Goal: Obtain resource: Download file/media

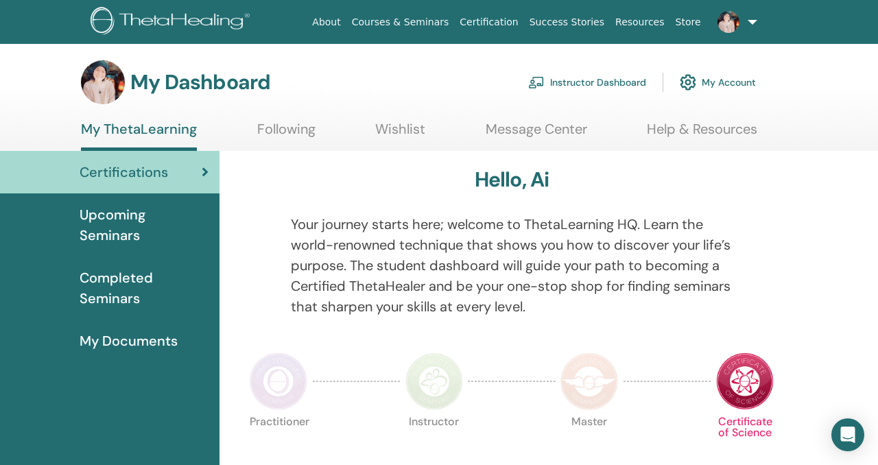
click at [618, 82] on link "Instructor Dashboard" at bounding box center [587, 82] width 118 height 30
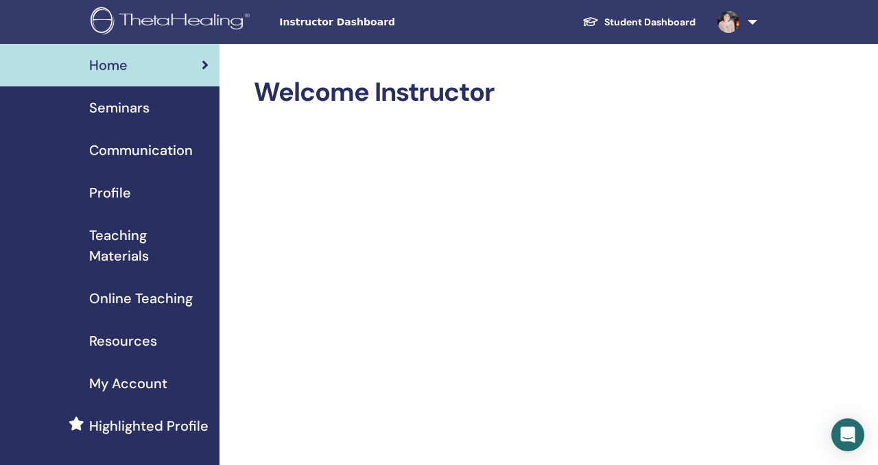
click at [641, 23] on link "Student Dashboard" at bounding box center [639, 22] width 135 height 25
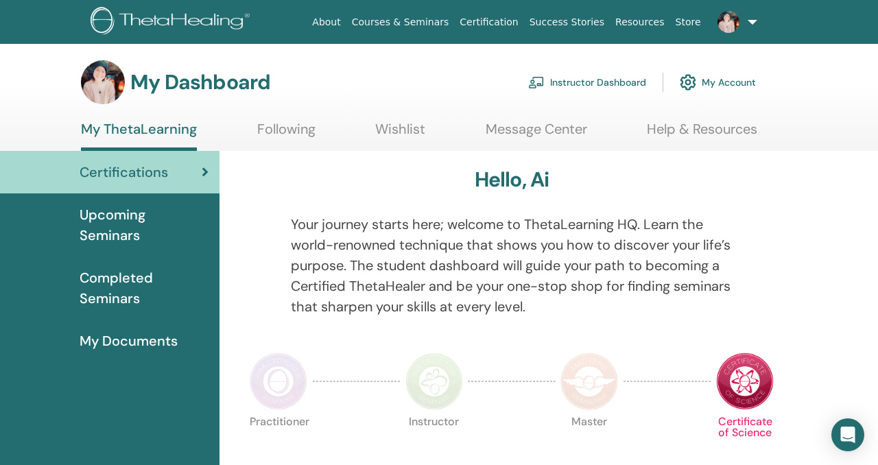
click at [141, 340] on span "My Documents" at bounding box center [129, 341] width 98 height 21
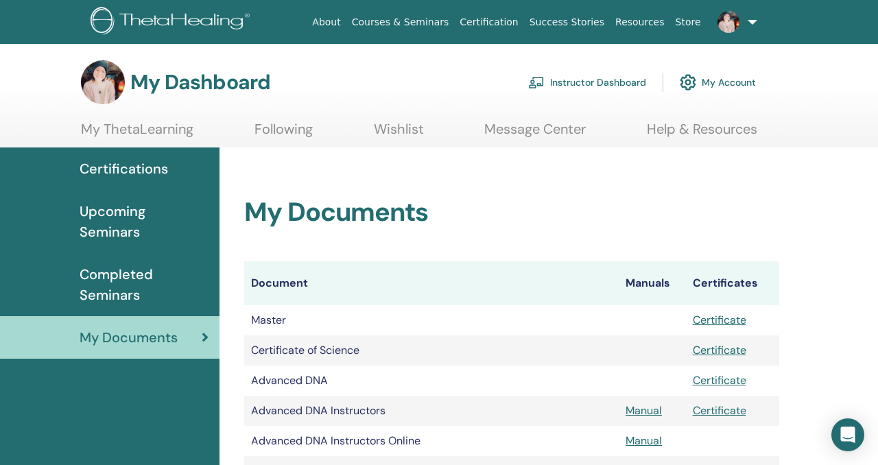
click at [663, 19] on link "Resources" at bounding box center [640, 22] width 60 height 25
click at [675, 128] on link "Help & Resources" at bounding box center [702, 134] width 110 height 27
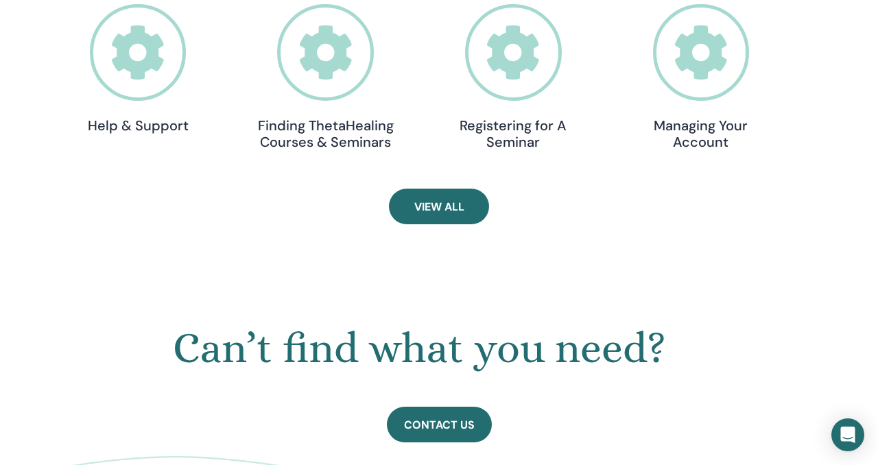
scroll to position [524, 0]
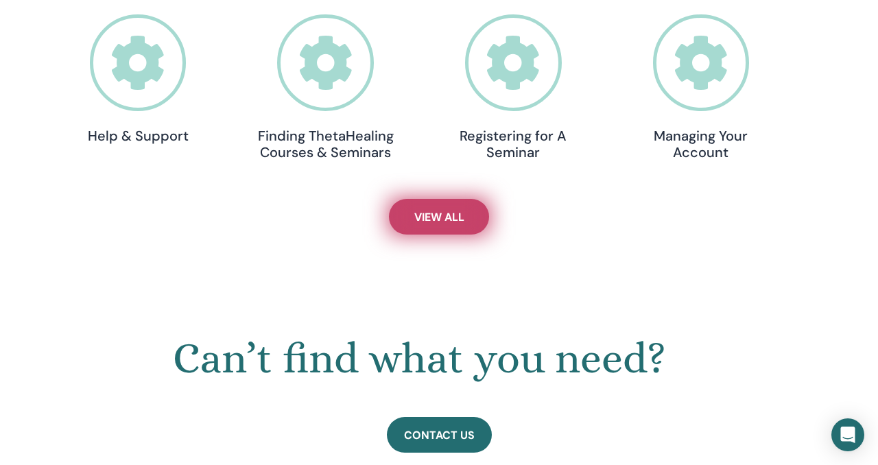
click at [476, 218] on link "View All" at bounding box center [439, 217] width 100 height 36
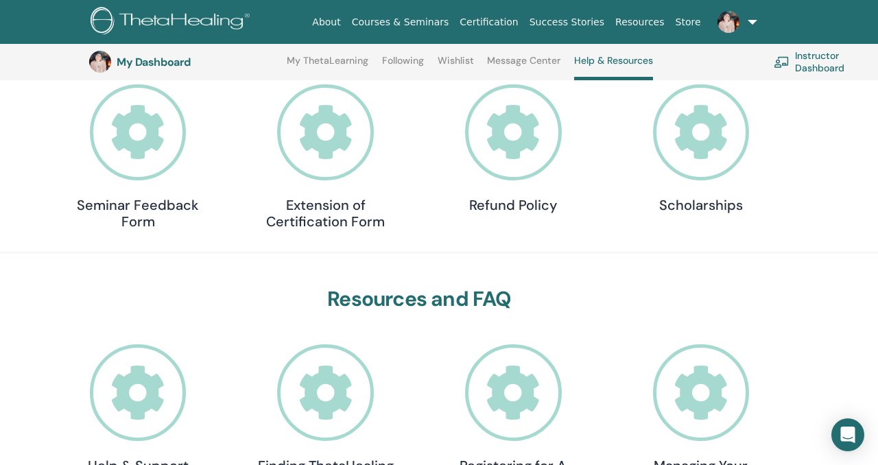
scroll to position [191, 0]
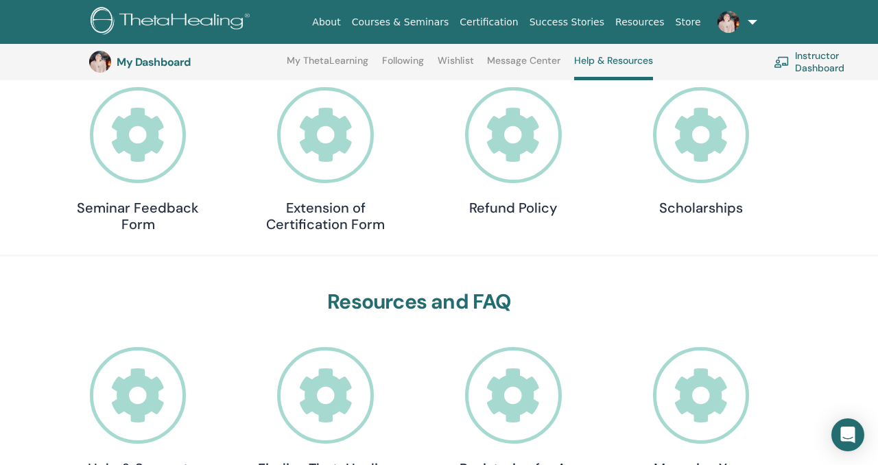
click at [706, 402] on icon at bounding box center [701, 395] width 97 height 97
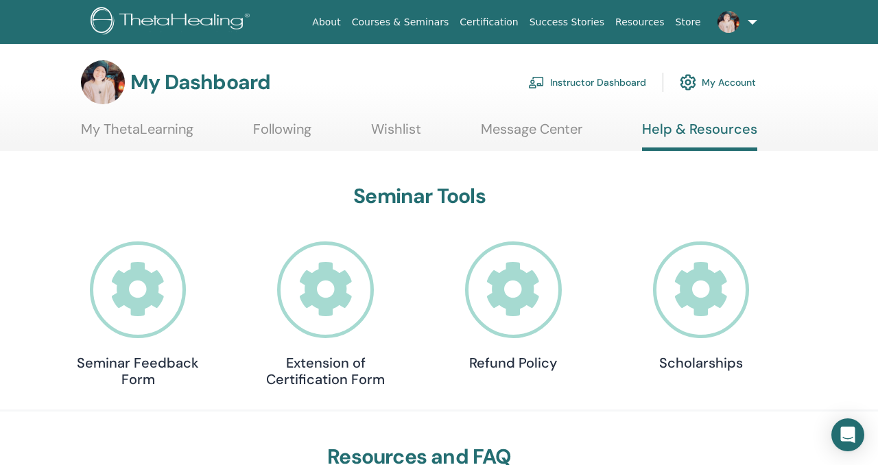
click at [173, 124] on link "My ThetaLearning" at bounding box center [137, 134] width 113 height 27
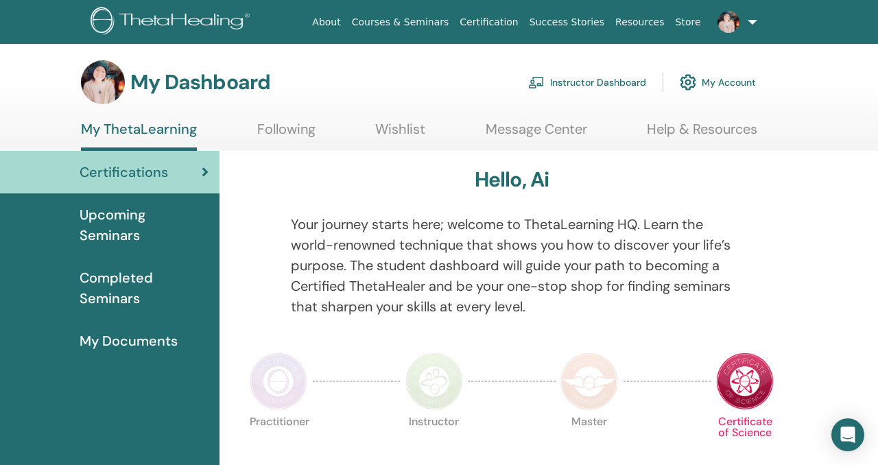
click at [174, 227] on span "Upcoming Seminars" at bounding box center [144, 224] width 129 height 41
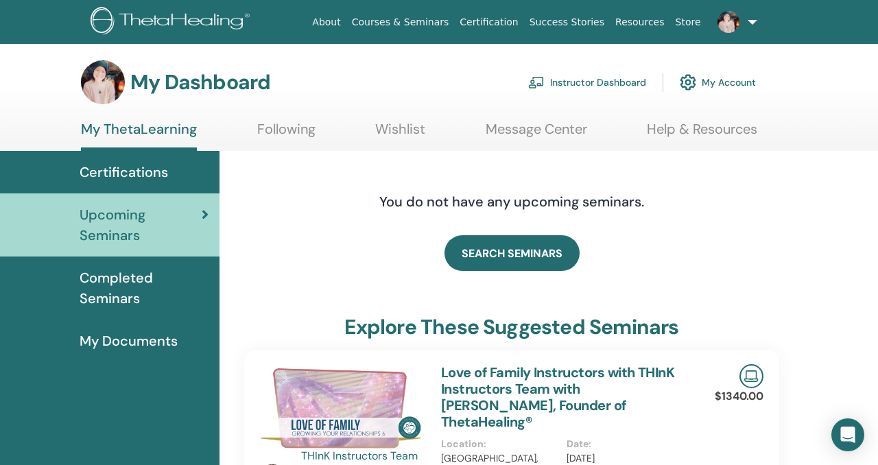
click at [135, 340] on span "My Documents" at bounding box center [129, 341] width 98 height 21
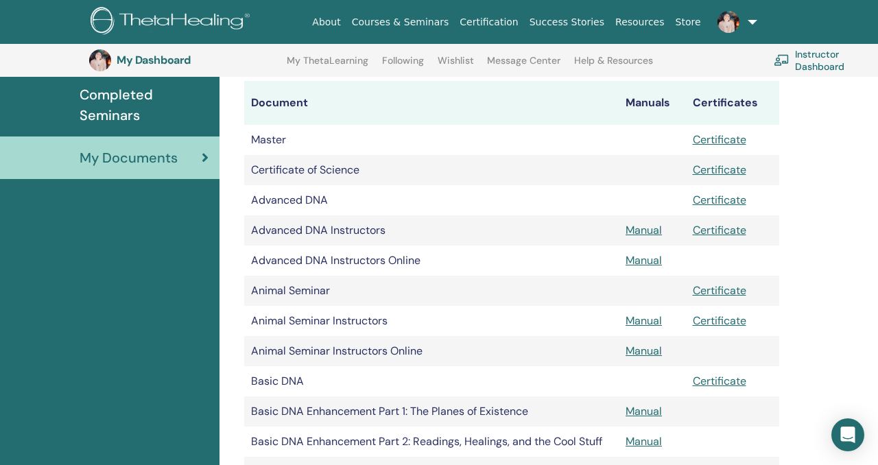
scroll to position [225, 0]
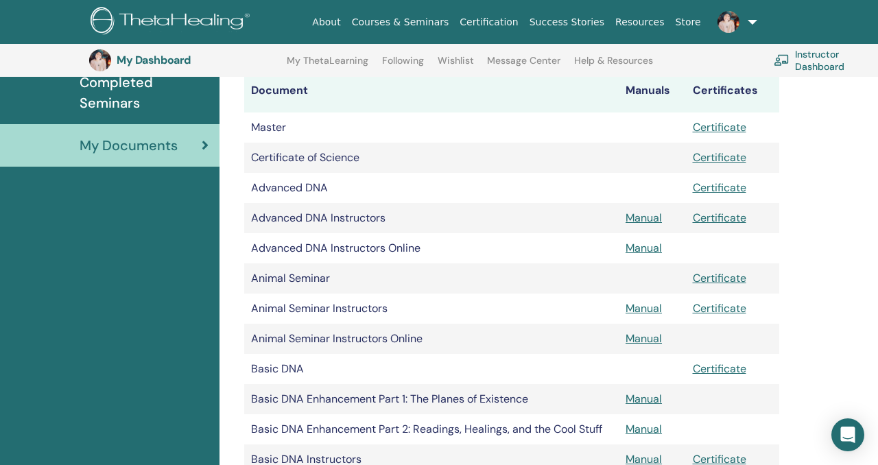
click at [821, 62] on link "Instructor Dashboard" at bounding box center [830, 60] width 113 height 30
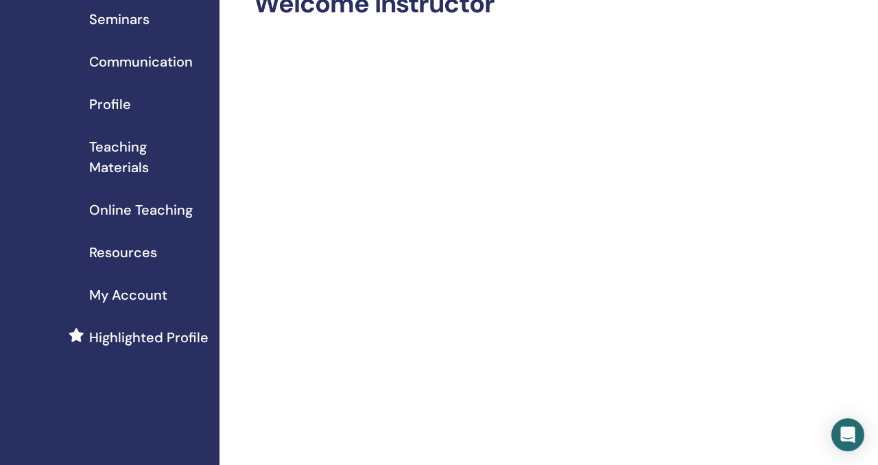
scroll to position [86, 0]
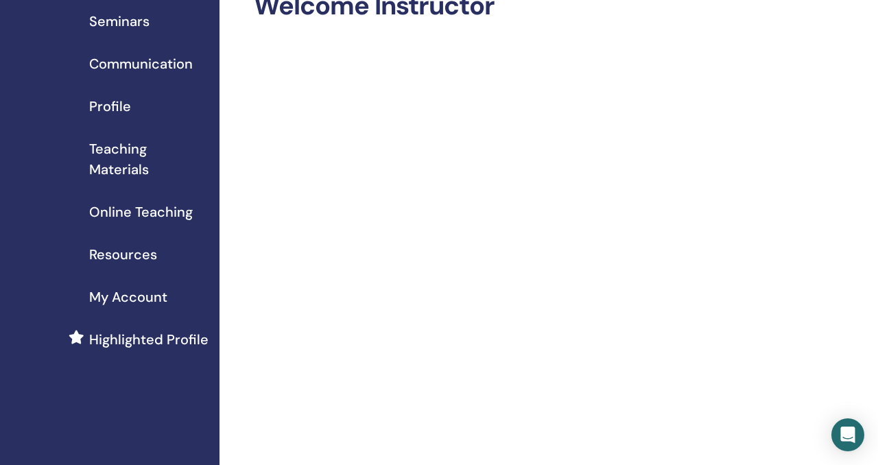
click at [148, 258] on span "Resources" at bounding box center [123, 254] width 68 height 21
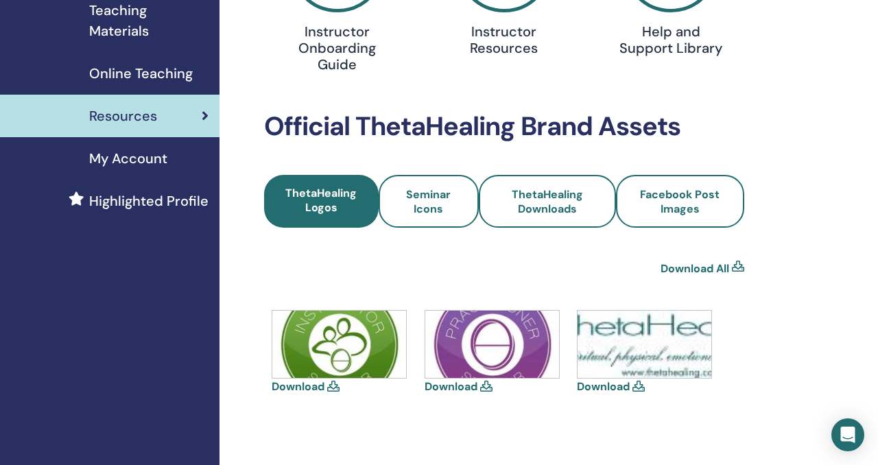
scroll to position [226, 0]
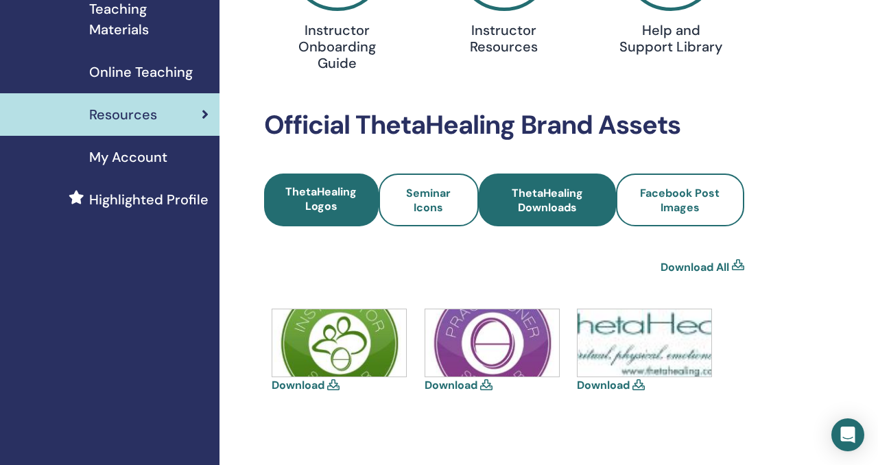
click at [579, 204] on span "ThetaHealing Downloads" at bounding box center [547, 200] width 100 height 29
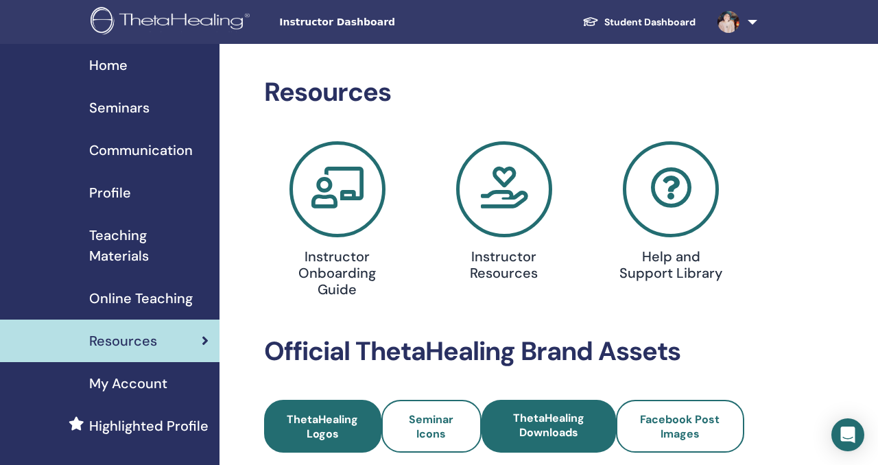
click at [344, 430] on span "ThetaHealing Logos" at bounding box center [323, 426] width 80 height 29
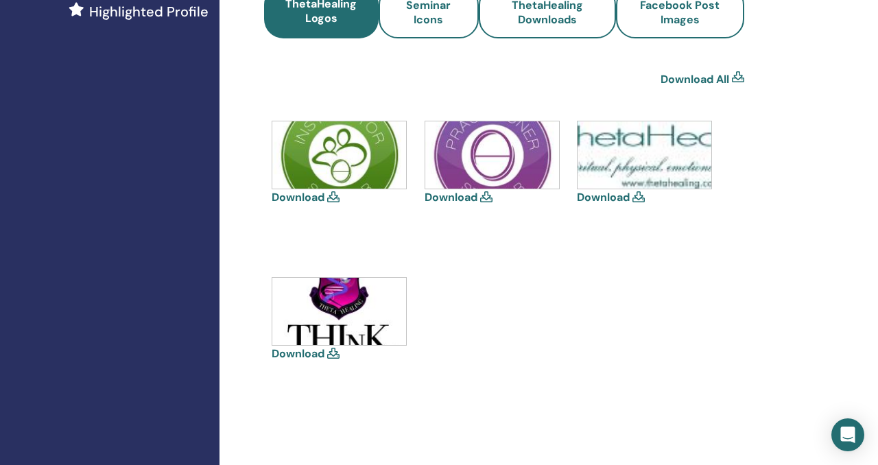
scroll to position [417, 0]
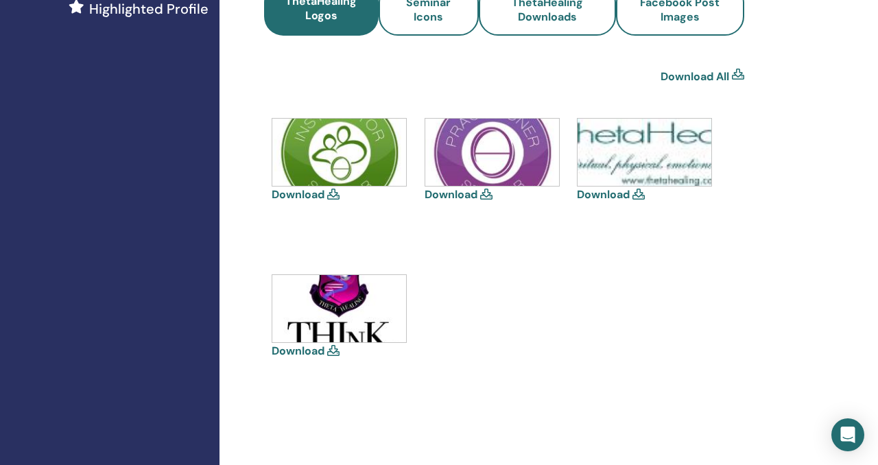
click at [627, 170] on img at bounding box center [645, 152] width 134 height 67
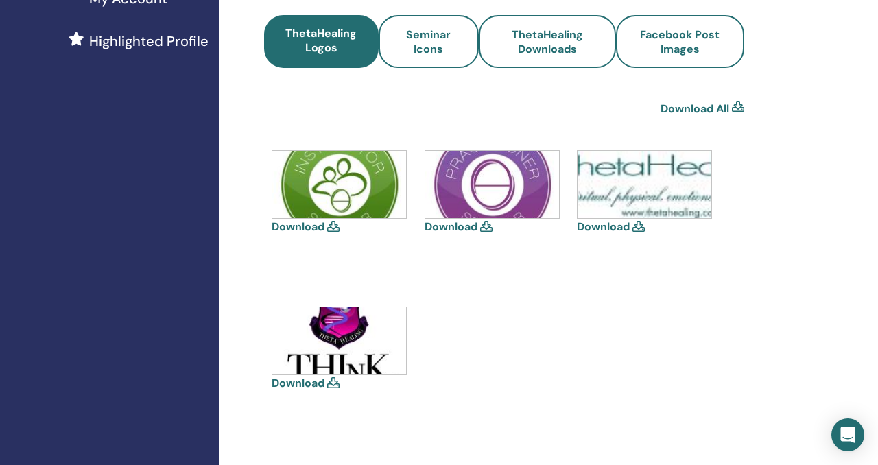
scroll to position [363, 0]
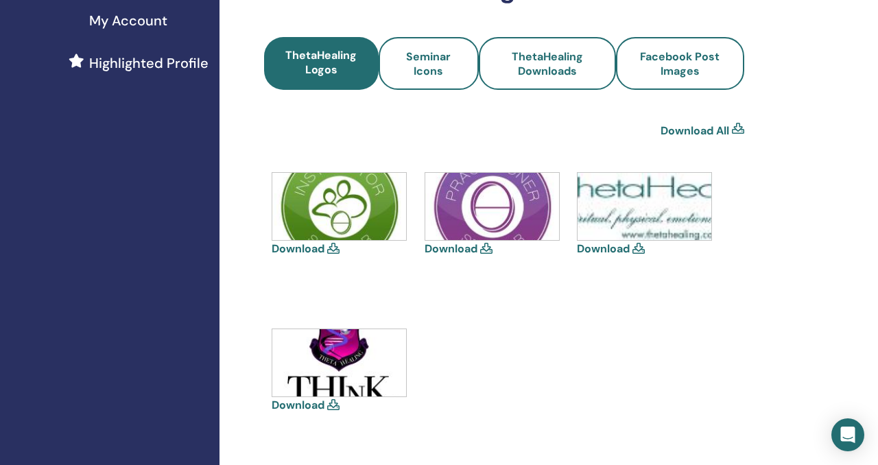
click at [629, 191] on img at bounding box center [645, 206] width 134 height 67
click at [620, 249] on link "Download" at bounding box center [603, 249] width 53 height 14
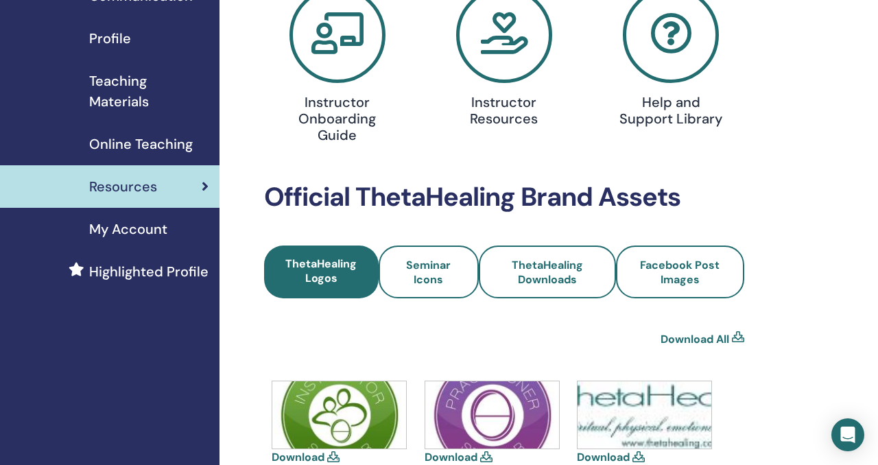
scroll to position [0, 0]
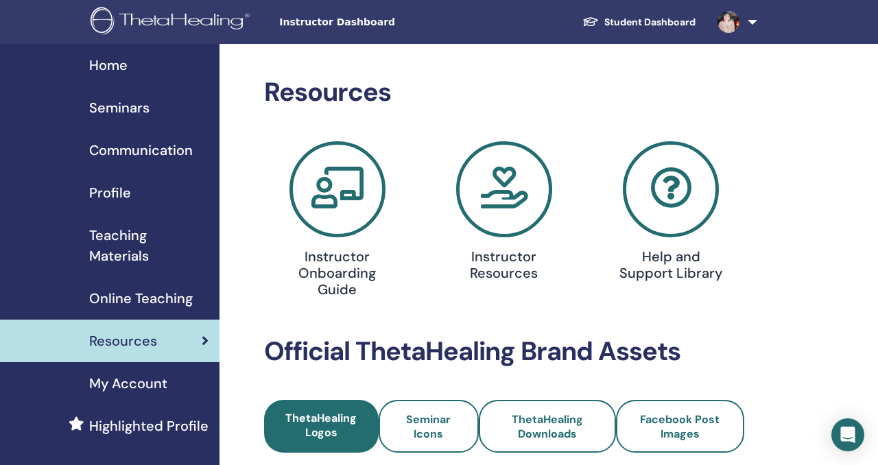
click at [136, 112] on span "Seminars" at bounding box center [119, 107] width 60 height 21
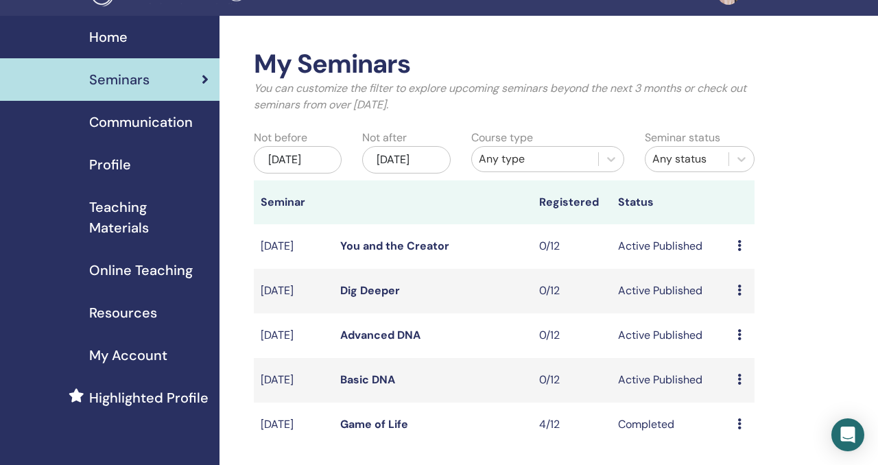
scroll to position [23, 0]
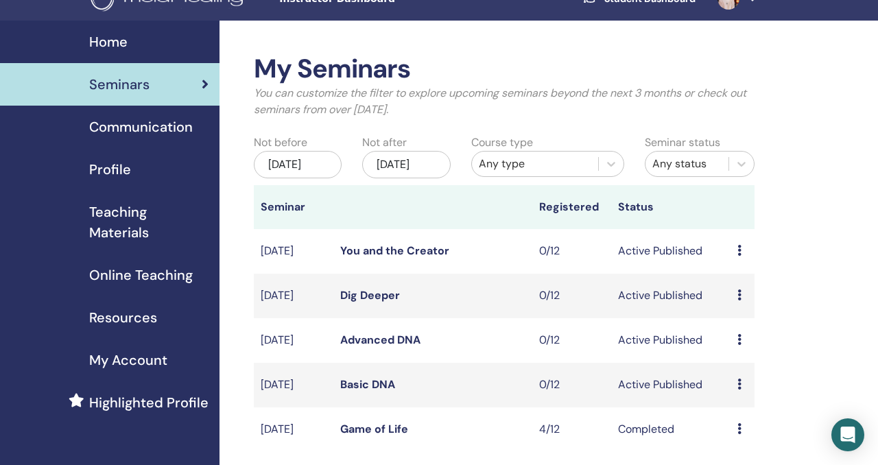
click at [141, 227] on span "Teaching Materials" at bounding box center [148, 222] width 119 height 41
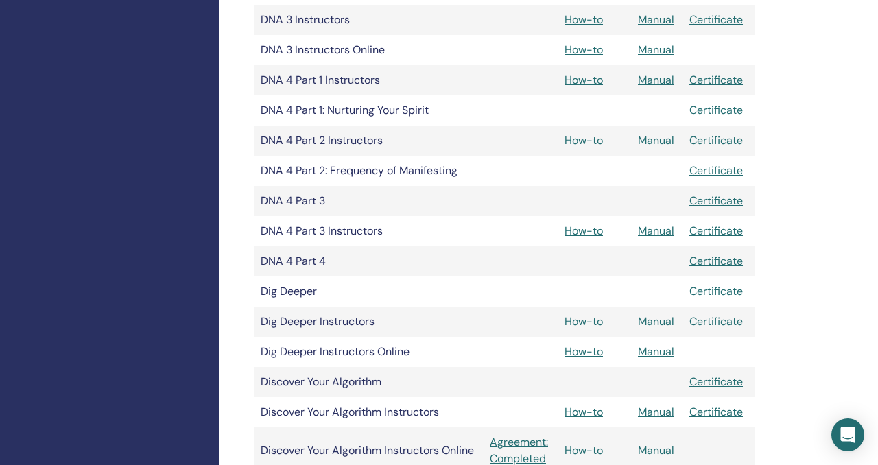
scroll to position [828, 0]
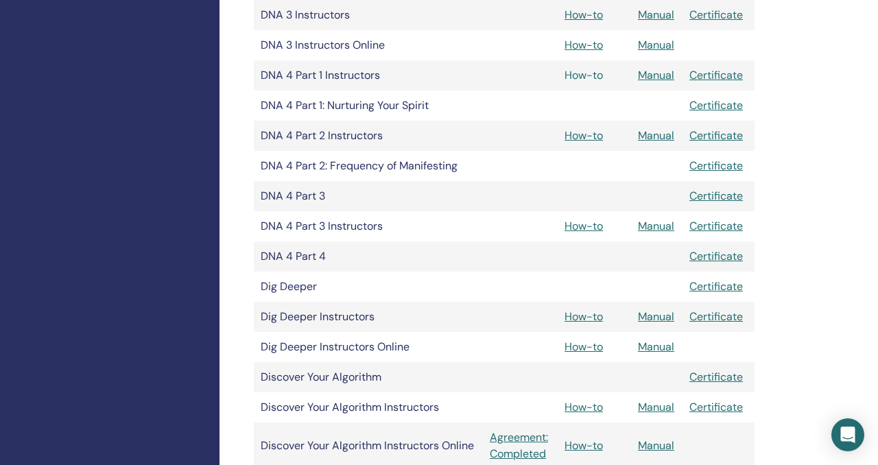
click at [598, 74] on link "How-to" at bounding box center [584, 75] width 38 height 14
